Goal: Information Seeking & Learning: Learn about a topic

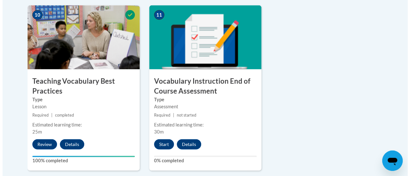
scroll to position [748, 0]
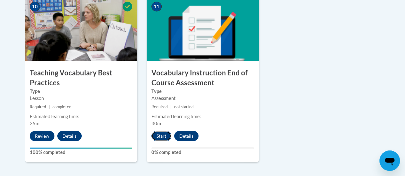
click at [160, 137] on button "Start" at bounding box center [161, 136] width 20 height 10
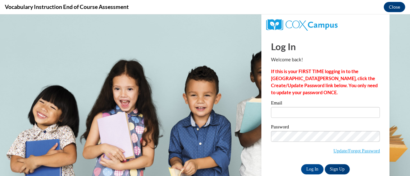
scroll to position [0, 0]
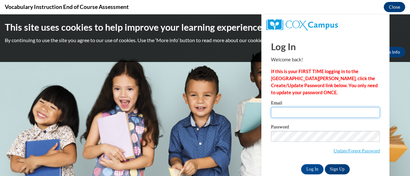
click at [304, 113] on input "Email" at bounding box center [325, 112] width 109 height 11
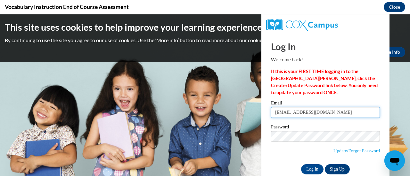
type input "clarka@w-csd.org"
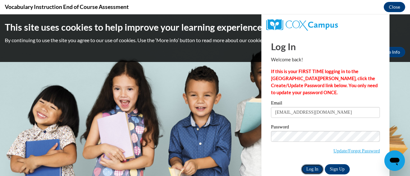
click at [305, 167] on input "Log In" at bounding box center [312, 170] width 22 height 10
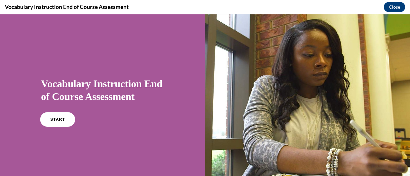
click at [58, 123] on link "START" at bounding box center [57, 119] width 35 height 15
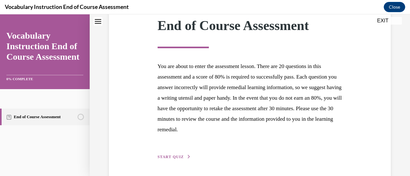
scroll to position [117, 0]
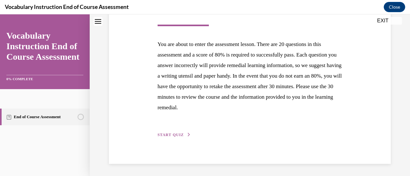
click at [163, 134] on span "START QUIZ" at bounding box center [171, 135] width 26 height 4
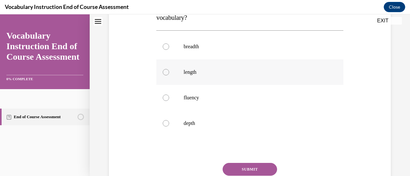
scroll to position [123, 0]
click at [167, 73] on div at bounding box center [166, 72] width 6 height 6
click at [167, 73] on input "length" at bounding box center [166, 72] width 6 height 6
radio input "true"
click at [252, 169] on button "SUBMIT" at bounding box center [250, 170] width 54 height 13
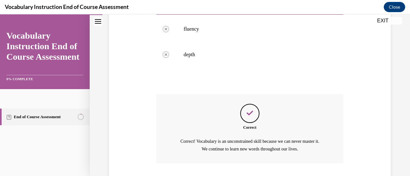
scroll to position [235, 0]
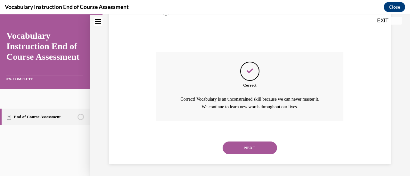
click at [246, 143] on button "NEXT" at bounding box center [250, 148] width 54 height 13
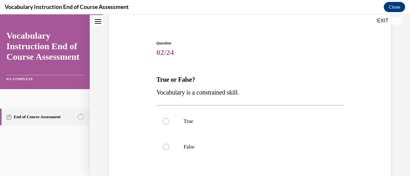
scroll to position [50, 0]
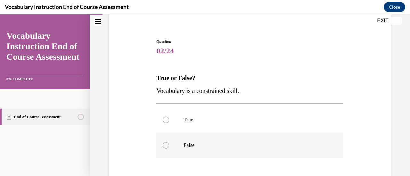
click at [163, 146] on div at bounding box center [166, 145] width 6 height 6
click at [163, 146] on input "False" at bounding box center [166, 145] width 6 height 6
radio input "true"
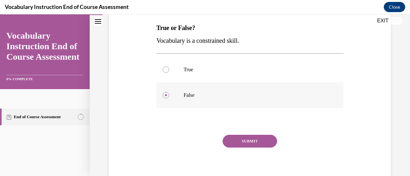
scroll to position [101, 0]
click at [232, 142] on button "SUBMIT" at bounding box center [250, 141] width 54 height 13
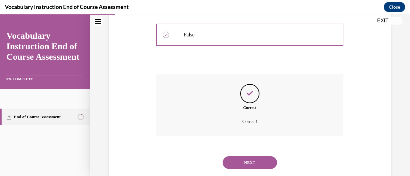
scroll to position [176, 0]
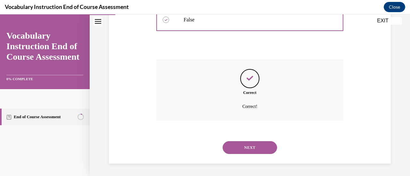
click at [247, 148] on button "NEXT" at bounding box center [250, 148] width 54 height 13
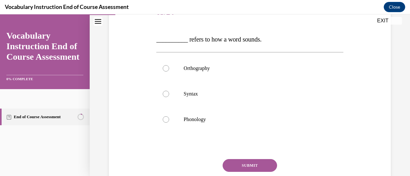
scroll to position [87, 0]
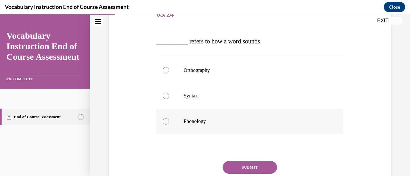
click at [166, 121] on div at bounding box center [166, 121] width 6 height 6
click at [166, 121] on input "Phonology" at bounding box center [166, 121] width 6 height 6
radio input "true"
click at [252, 166] on button "SUBMIT" at bounding box center [250, 167] width 54 height 13
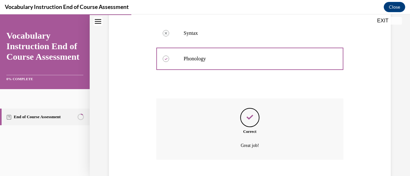
scroll to position [189, 0]
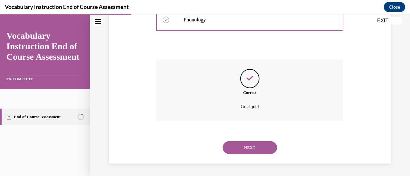
click at [244, 147] on button "NEXT" at bounding box center [250, 148] width 54 height 13
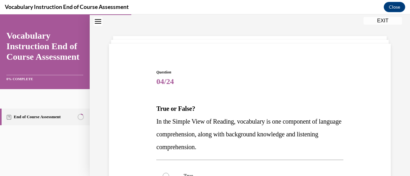
click at [244, 147] on p "In the Simple View of Reading, vocabulary is one component of language comprehe…" at bounding box center [249, 134] width 187 height 38
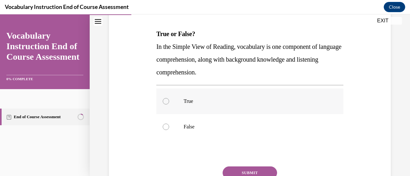
scroll to position [101, 0]
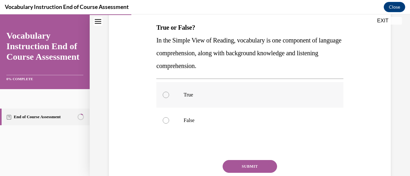
click at [166, 96] on div at bounding box center [166, 95] width 6 height 6
click at [166, 96] on input "True" at bounding box center [166, 95] width 6 height 6
radio input "true"
click at [237, 166] on button "SUBMIT" at bounding box center [250, 166] width 54 height 13
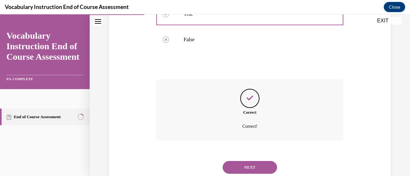
scroll to position [182, 0]
click at [237, 166] on button "NEXT" at bounding box center [250, 167] width 54 height 13
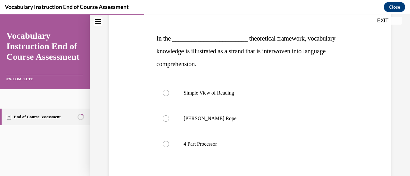
scroll to position [90, 0]
click at [169, 118] on label "Scarborough's Rope" at bounding box center [249, 119] width 187 height 26
click at [169, 118] on input "Scarborough's Rope" at bounding box center [166, 118] width 6 height 6
radio input "true"
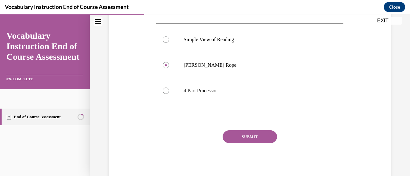
click at [236, 136] on button "SUBMIT" at bounding box center [250, 137] width 54 height 13
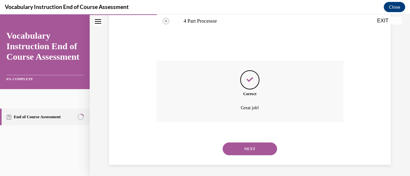
scroll to position [215, 0]
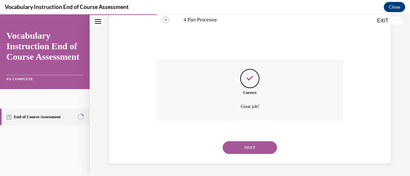
click at [240, 148] on button "NEXT" at bounding box center [250, 148] width 54 height 13
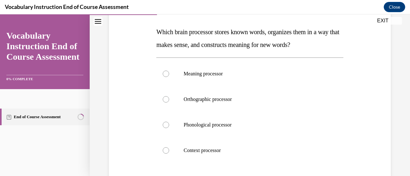
scroll to position [97, 0]
click at [165, 73] on div at bounding box center [166, 73] width 6 height 6
click at [165, 73] on input "Meaning processor" at bounding box center [166, 73] width 6 height 6
radio input "true"
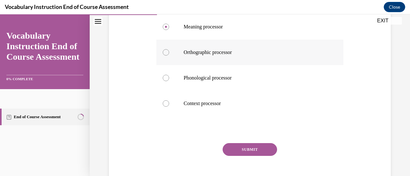
scroll to position [156, 0]
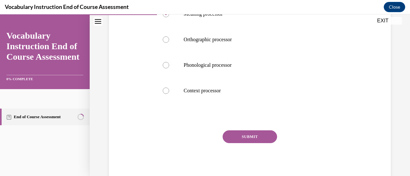
click at [242, 138] on button "SUBMIT" at bounding box center [250, 137] width 54 height 13
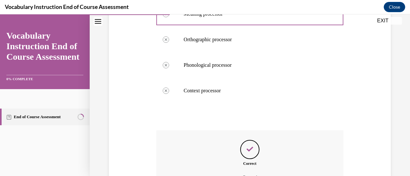
scroll to position [227, 0]
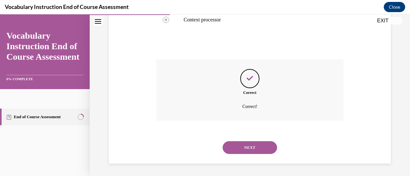
click at [247, 148] on button "NEXT" at bounding box center [250, 148] width 54 height 13
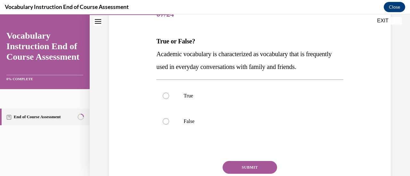
scroll to position [87, 0]
click at [165, 120] on div at bounding box center [166, 122] width 6 height 6
click at [165, 120] on input "False" at bounding box center [166, 122] width 6 height 6
radio input "true"
click at [245, 168] on button "SUBMIT" at bounding box center [250, 168] width 54 height 13
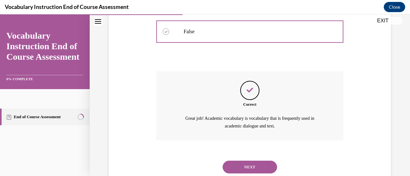
scroll to position [178, 0]
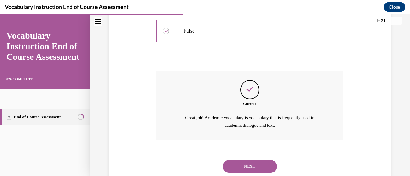
click at [245, 168] on button "NEXT" at bounding box center [250, 166] width 54 height 13
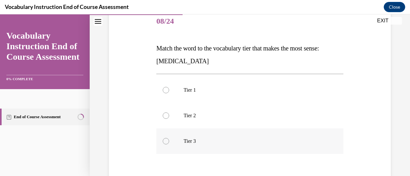
scroll to position [81, 0]
click at [165, 141] on div at bounding box center [166, 141] width 6 height 6
click at [165, 141] on input "Tier 3" at bounding box center [166, 141] width 6 height 6
radio input "true"
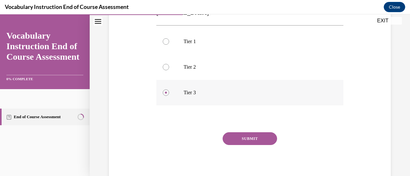
scroll to position [129, 0]
click at [233, 140] on button "SUBMIT" at bounding box center [250, 138] width 54 height 13
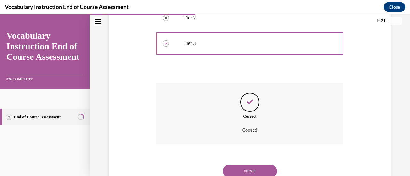
scroll to position [179, 0]
click at [248, 169] on button "NEXT" at bounding box center [250, 170] width 54 height 13
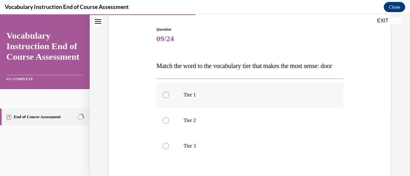
scroll to position [68, 0]
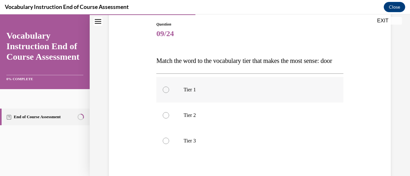
click at [163, 93] on div at bounding box center [166, 90] width 6 height 6
click at [163, 93] on input "Tier 1" at bounding box center [166, 90] width 6 height 6
radio input "true"
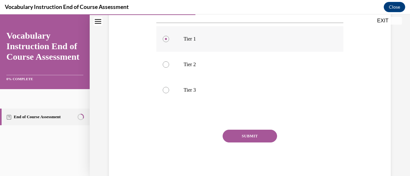
scroll to position [119, 0]
click at [237, 142] on button "SUBMIT" at bounding box center [250, 136] width 54 height 13
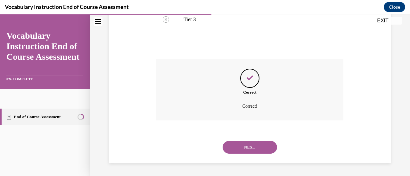
scroll to position [202, 0]
click at [237, 147] on button "NEXT" at bounding box center [250, 147] width 54 height 13
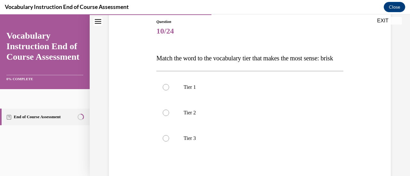
scroll to position [72, 0]
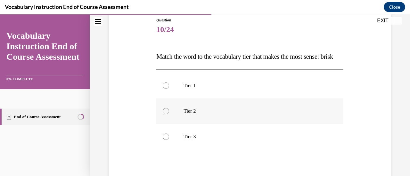
click at [163, 115] on div at bounding box center [166, 111] width 6 height 6
click at [163, 115] on input "Tier 2" at bounding box center [166, 111] width 6 height 6
radio input "true"
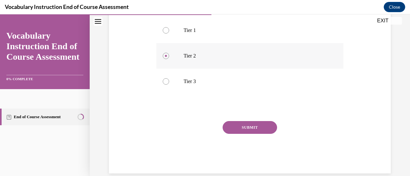
scroll to position [131, 0]
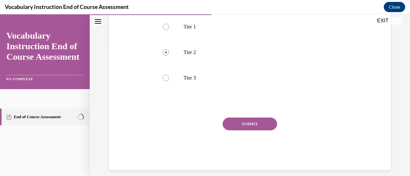
click at [243, 131] on button "SUBMIT" at bounding box center [250, 124] width 54 height 13
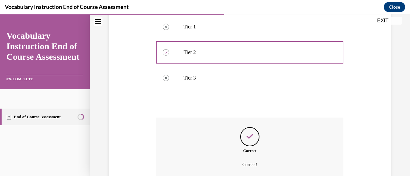
scroll to position [202, 0]
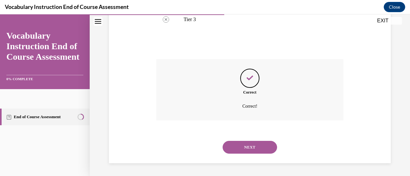
click at [244, 147] on button "NEXT" at bounding box center [250, 147] width 54 height 13
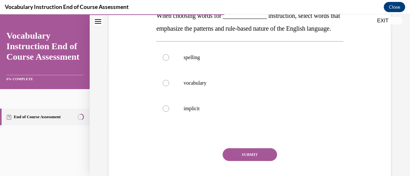
scroll to position [115, 0]
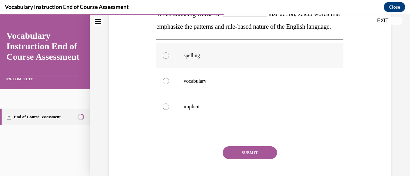
click at [166, 59] on div at bounding box center [166, 56] width 6 height 6
click at [166, 59] on input "spelling" at bounding box center [166, 56] width 6 height 6
radio input "true"
click at [250, 159] on button "SUBMIT" at bounding box center [250, 153] width 54 height 13
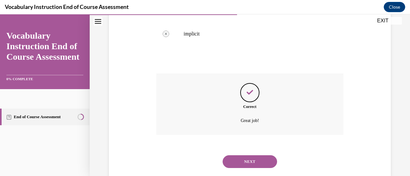
scroll to position [215, 0]
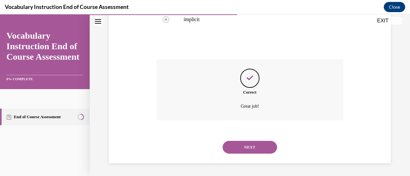
click at [241, 146] on button "NEXT" at bounding box center [250, 147] width 54 height 13
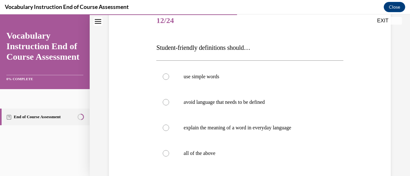
scroll to position [81, 0]
click at [164, 153] on div at bounding box center [166, 153] width 6 height 6
click at [164, 153] on input "all of the above" at bounding box center [166, 153] width 6 height 6
radio input "true"
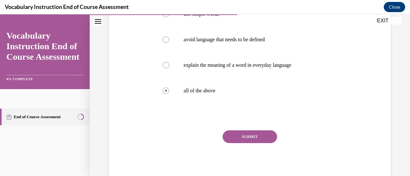
click at [223, 138] on button "SUBMIT" at bounding box center [250, 137] width 54 height 13
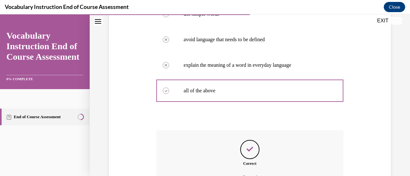
scroll to position [215, 0]
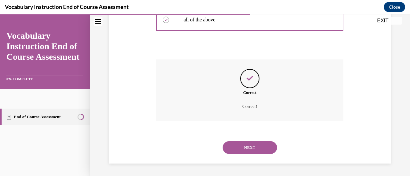
click at [234, 147] on button "NEXT" at bounding box center [250, 148] width 54 height 13
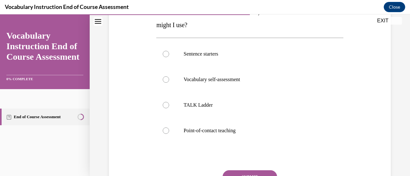
scroll to position [117, 0]
click at [162, 133] on label "Point-of-contact teaching" at bounding box center [249, 131] width 187 height 26
click at [163, 133] on input "Point-of-contact teaching" at bounding box center [166, 130] width 6 height 6
radio input "true"
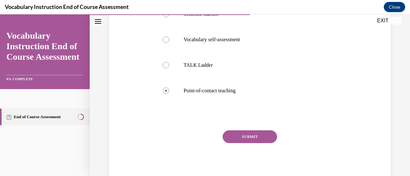
click at [233, 137] on button "SUBMIT" at bounding box center [250, 137] width 54 height 13
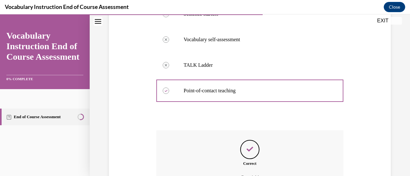
scroll to position [227, 0]
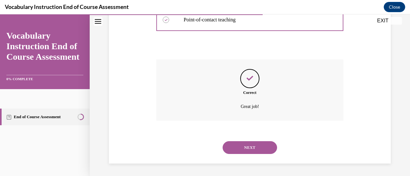
click at [236, 148] on button "NEXT" at bounding box center [250, 148] width 54 height 13
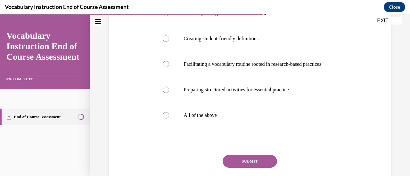
scroll to position [152, 0]
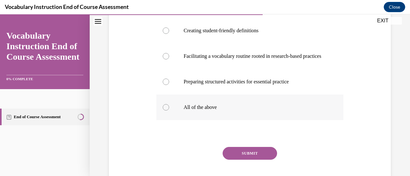
click at [165, 111] on div at bounding box center [166, 107] width 6 height 6
click at [165, 111] on input "All of the above" at bounding box center [166, 107] width 6 height 6
radio input "true"
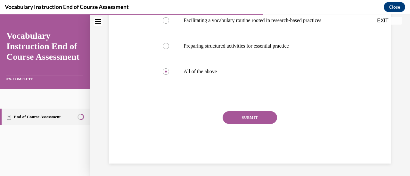
click at [236, 124] on button "SUBMIT" at bounding box center [250, 117] width 54 height 13
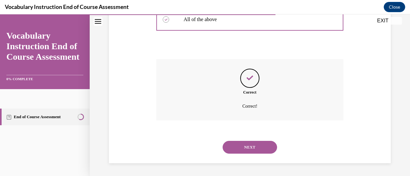
scroll to position [254, 0]
click at [243, 154] on button "NEXT" at bounding box center [250, 147] width 54 height 13
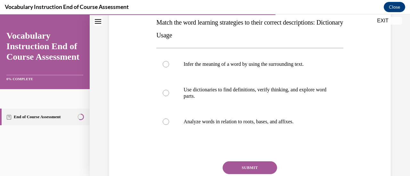
scroll to position [107, 0]
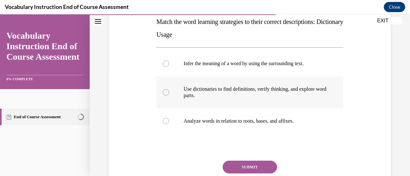
click at [165, 93] on div at bounding box center [166, 92] width 6 height 6
click at [165, 93] on input "Use dictionaries to find definitions, verify thinking, and explore word parts." at bounding box center [166, 92] width 6 height 6
radio input "true"
click at [262, 167] on button "SUBMIT" at bounding box center [250, 167] width 54 height 13
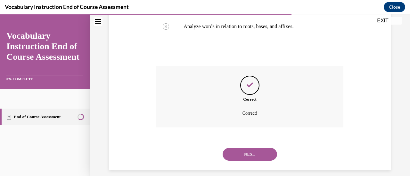
scroll to position [202, 0]
click at [250, 154] on button "NEXT" at bounding box center [250, 154] width 54 height 13
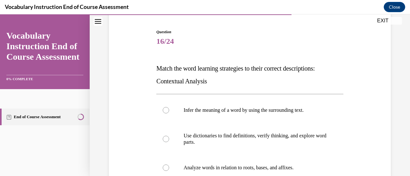
scroll to position [62, 0]
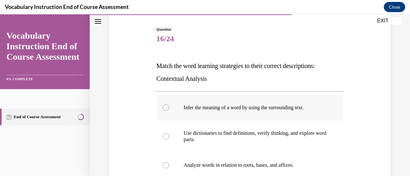
click at [166, 108] on div at bounding box center [166, 108] width 6 height 6
click at [166, 108] on input "Infer the meaning of a word by using the surrounding text." at bounding box center [166, 108] width 6 height 6
radio input "true"
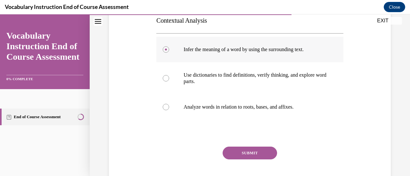
scroll to position [122, 0]
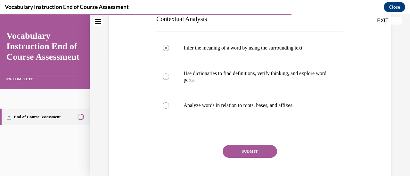
click at [253, 151] on button "SUBMIT" at bounding box center [250, 151] width 54 height 13
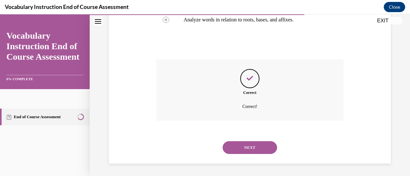
click at [253, 151] on button "NEXT" at bounding box center [250, 148] width 54 height 13
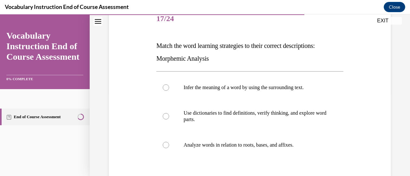
scroll to position [83, 0]
click at [164, 146] on div at bounding box center [166, 145] width 6 height 6
click at [164, 146] on input "Analyze words in relation to roots, bases, and affixes." at bounding box center [166, 145] width 6 height 6
radio input "true"
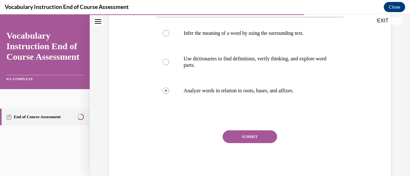
click at [233, 139] on button "SUBMIT" at bounding box center [250, 137] width 54 height 13
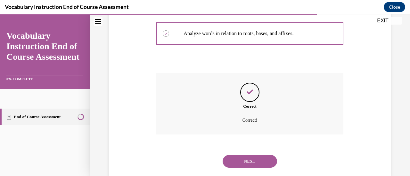
scroll to position [198, 0]
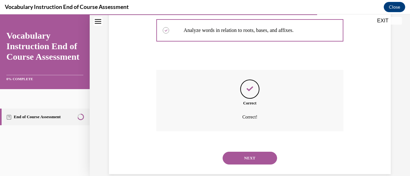
click at [239, 155] on button "NEXT" at bounding box center [250, 158] width 54 height 13
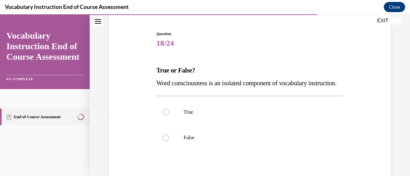
scroll to position [58, 0]
click at [165, 141] on div at bounding box center [166, 137] width 6 height 6
click at [165, 141] on input "False" at bounding box center [166, 137] width 6 height 6
radio input "true"
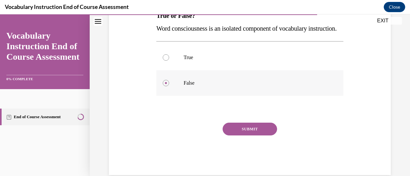
scroll to position [118, 0]
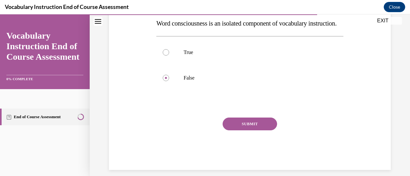
click at [237, 131] on button "SUBMIT" at bounding box center [250, 124] width 54 height 13
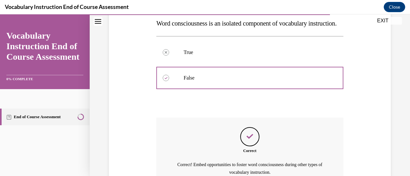
scroll to position [196, 0]
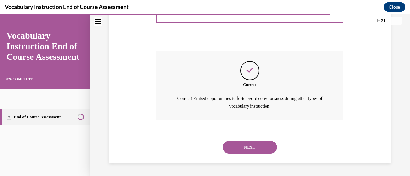
click at [247, 152] on button "NEXT" at bounding box center [250, 147] width 54 height 13
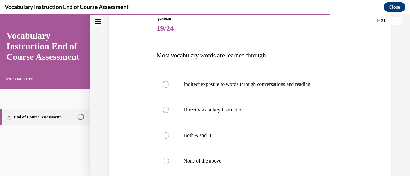
scroll to position [71, 0]
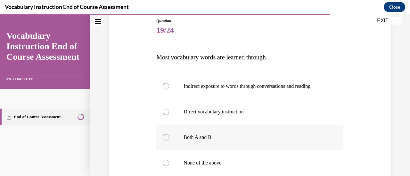
click at [166, 137] on div at bounding box center [166, 137] width 6 height 6
click at [166, 137] on input "Both A and B" at bounding box center [166, 137] width 6 height 6
radio input "true"
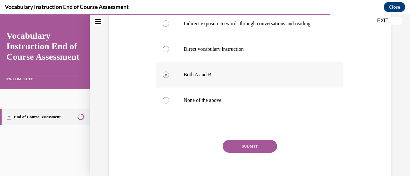
scroll to position [143, 0]
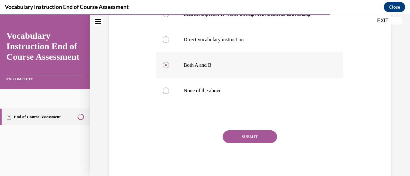
click at [232, 135] on button "SUBMIT" at bounding box center [250, 137] width 54 height 13
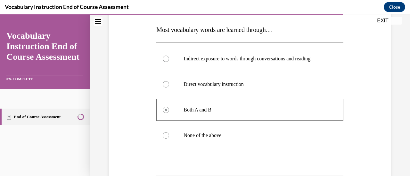
scroll to position [95, 0]
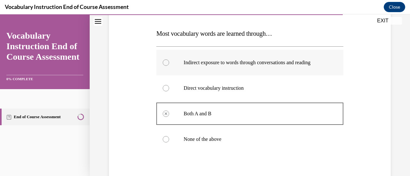
click at [168, 64] on div at bounding box center [166, 63] width 6 height 6
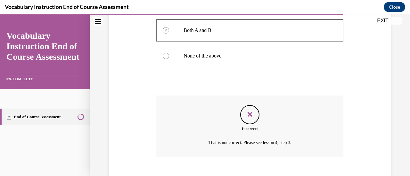
scroll to position [215, 0]
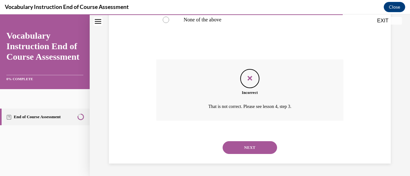
click at [252, 148] on button "NEXT" at bounding box center [250, 148] width 54 height 13
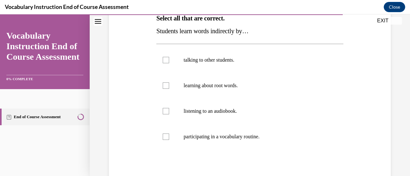
scroll to position [110, 0]
click at [165, 62] on div at bounding box center [166, 60] width 6 height 6
click at [165, 62] on input "talking to other students." at bounding box center [166, 60] width 6 height 6
checkbox input "true"
click at [163, 111] on div at bounding box center [166, 111] width 6 height 6
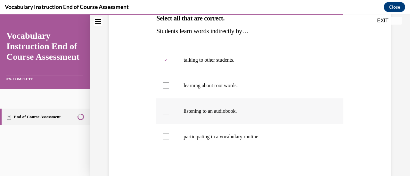
click at [163, 111] on input "listening to an audiobook." at bounding box center [166, 111] width 6 height 6
checkbox input "true"
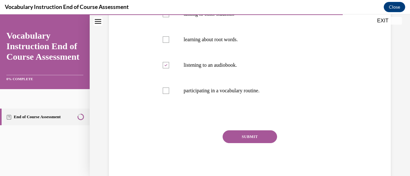
click at [235, 136] on button "SUBMIT" at bounding box center [250, 137] width 54 height 13
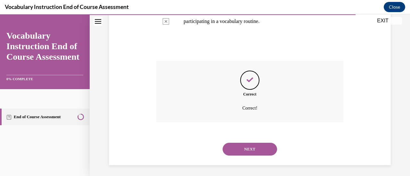
scroll to position [226, 0]
click at [237, 149] on button "NEXT" at bounding box center [250, 149] width 54 height 13
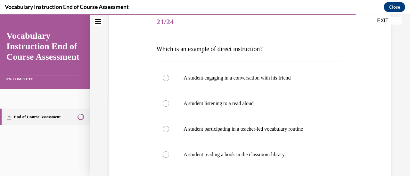
scroll to position [79, 0]
click at [163, 128] on div at bounding box center [166, 129] width 6 height 6
click at [163, 128] on input "A student participating in a teacher-led vocabulary routine" at bounding box center [166, 129] width 6 height 6
radio input "true"
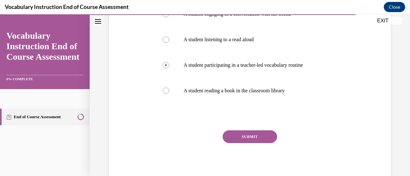
click at [233, 137] on button "SUBMIT" at bounding box center [250, 137] width 54 height 13
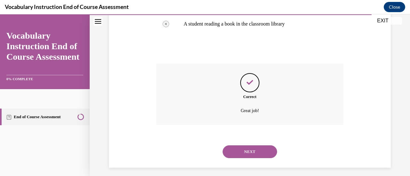
scroll to position [211, 0]
click at [240, 152] on button "NEXT" at bounding box center [250, 151] width 54 height 13
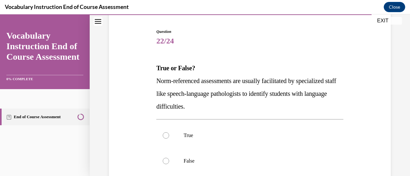
scroll to position [61, 0]
click at [168, 134] on div at bounding box center [166, 135] width 6 height 6
click at [168, 134] on input "True" at bounding box center [166, 135] width 6 height 6
radio input "true"
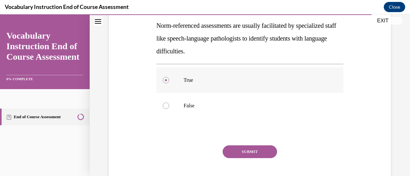
scroll to position [122, 0]
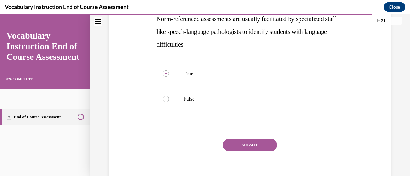
click at [237, 147] on button "SUBMIT" at bounding box center [250, 145] width 54 height 13
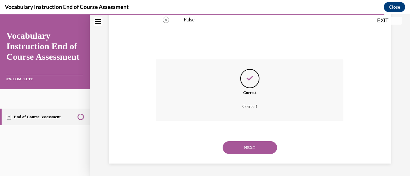
click at [237, 147] on button "NEXT" at bounding box center [250, 148] width 54 height 13
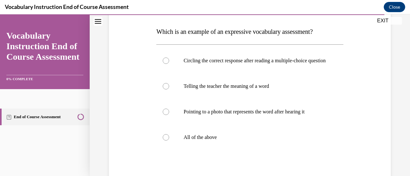
scroll to position [97, 0]
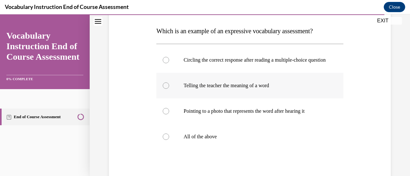
click at [166, 89] on div at bounding box center [166, 86] width 6 height 6
click at [166, 89] on input "Telling the teacher the meaning of a word" at bounding box center [166, 86] width 6 height 6
radio input "true"
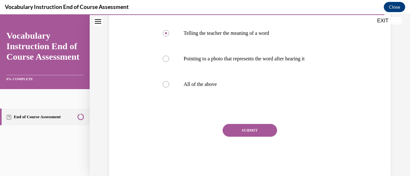
click at [249, 135] on button "SUBMIT" at bounding box center [250, 130] width 54 height 13
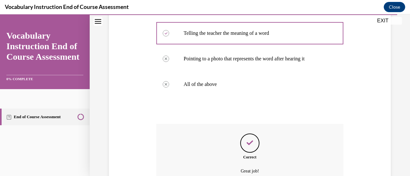
scroll to position [221, 0]
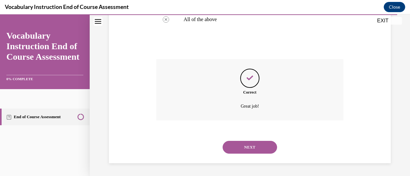
click at [247, 147] on button "NEXT" at bounding box center [250, 147] width 54 height 13
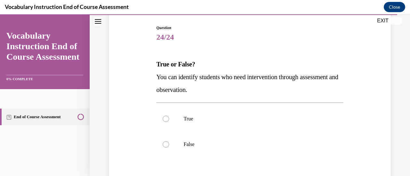
scroll to position [64, 0]
click at [163, 118] on div at bounding box center [166, 119] width 6 height 6
click at [163, 118] on input "True" at bounding box center [166, 119] width 6 height 6
radio input "true"
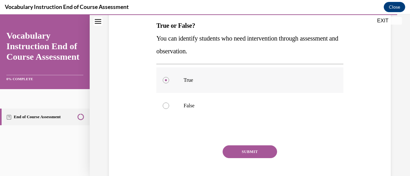
scroll to position [118, 0]
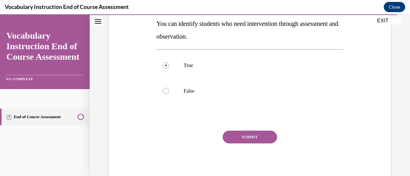
click at [244, 136] on button "SUBMIT" at bounding box center [250, 137] width 54 height 13
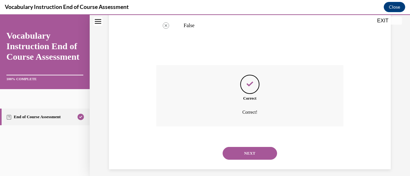
scroll to position [183, 0]
click at [248, 152] on button "NEXT" at bounding box center [250, 153] width 54 height 13
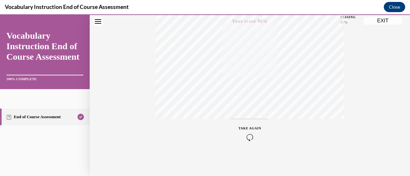
scroll to position [0, 0]
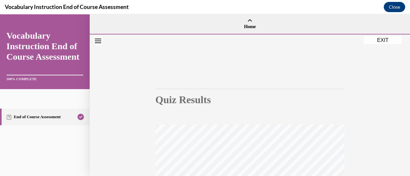
click at [382, 39] on button "EXIT" at bounding box center [382, 41] width 38 height 8
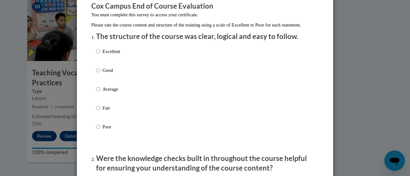
scroll to position [71, 0]
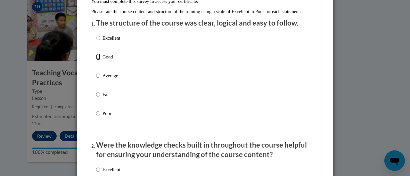
click at [96, 61] on input "Good" at bounding box center [98, 56] width 4 height 7
radio input "true"
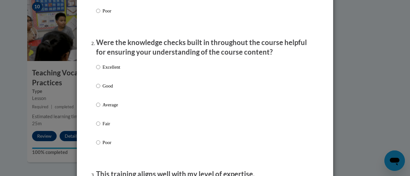
scroll to position [177, 0]
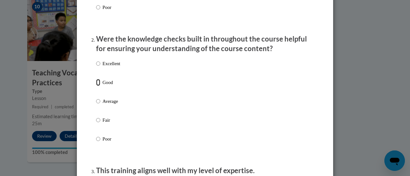
click at [96, 86] on input "Good" at bounding box center [98, 82] width 4 height 7
radio input "true"
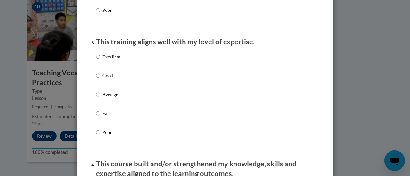
scroll to position [307, 0]
click at [96, 79] on input "Good" at bounding box center [98, 75] width 4 height 7
radio input "true"
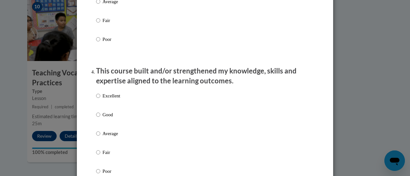
scroll to position [401, 0]
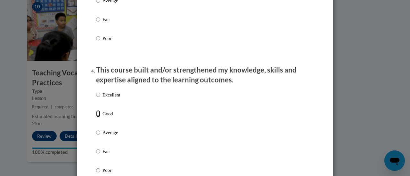
click at [96, 118] on input "Good" at bounding box center [98, 113] width 4 height 7
radio input "true"
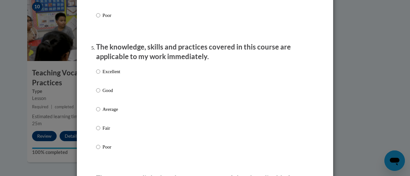
scroll to position [556, 0]
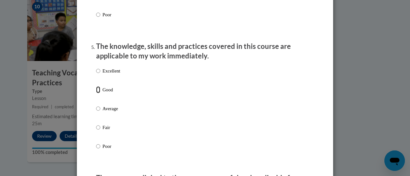
click at [96, 93] on input "Good" at bounding box center [98, 89] width 4 height 7
radio input "true"
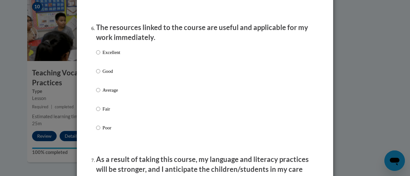
scroll to position [708, 0]
click at [96, 75] on input "Good" at bounding box center [98, 71] width 4 height 7
radio input "true"
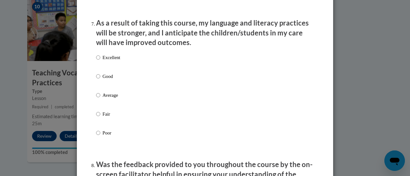
scroll to position [844, 0]
click at [97, 80] on input "Good" at bounding box center [98, 76] width 4 height 7
radio input "true"
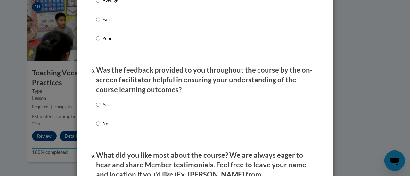
scroll to position [942, 0]
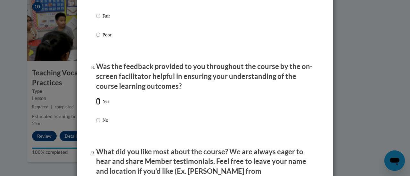
click at [96, 105] on input "Yes" at bounding box center [98, 101] width 4 height 7
radio input "true"
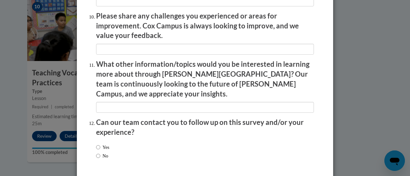
scroll to position [1137, 0]
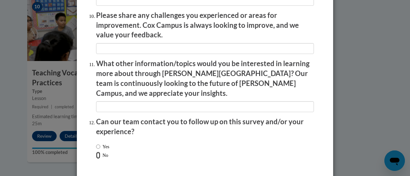
click at [97, 152] on input "No" at bounding box center [98, 155] width 4 height 7
radio input "true"
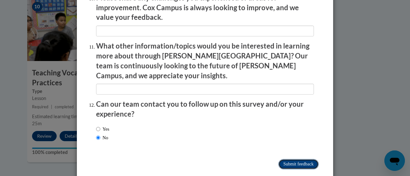
click at [289, 159] on input "Submit feedback" at bounding box center [298, 164] width 40 height 10
